Goal: Transaction & Acquisition: Purchase product/service

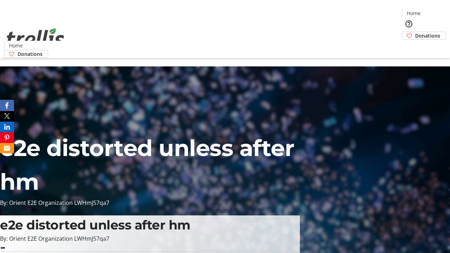
click at [416, 32] on span "Donations" at bounding box center [428, 35] width 25 height 7
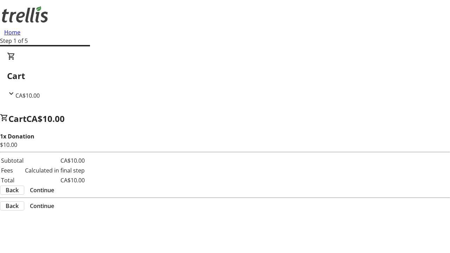
select select "CA"
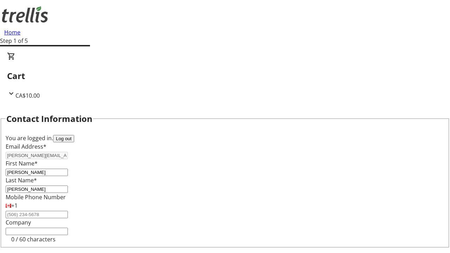
type input "[STREET_ADDRESS][PERSON_NAME]"
type input "Kelowna"
select select "BC"
type input "Kelowna"
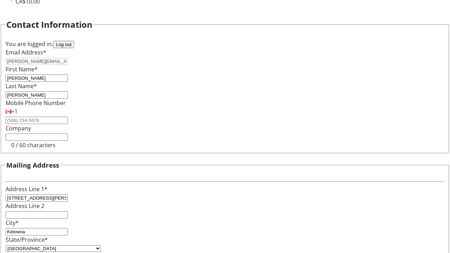
type input "V1Y 0C2"
